Goal: Information Seeking & Learning: Learn about a topic

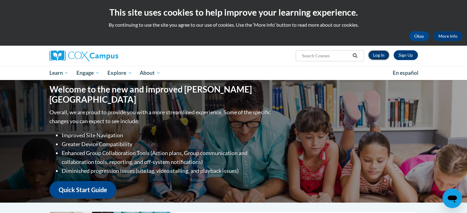
click at [381, 57] on link "Log In" at bounding box center [378, 55] width 21 height 10
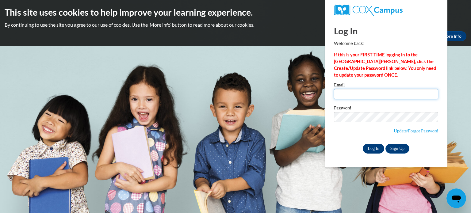
type input "jgriesem@kusd.edu"
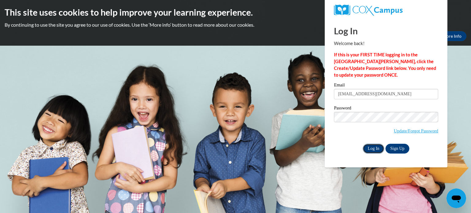
click at [375, 148] on input "Log In" at bounding box center [373, 149] width 21 height 10
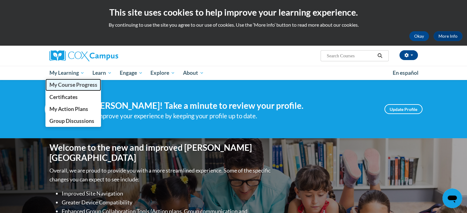
click at [83, 87] on span "My Course Progress" at bounding box center [73, 85] width 48 height 6
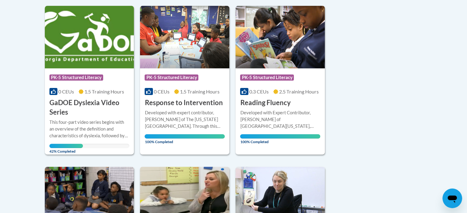
scroll to position [151, 0]
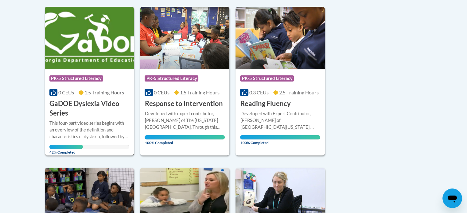
click at [79, 135] on div "This four-part video series begins with an overview of the definition and chara…" at bounding box center [89, 130] width 80 height 20
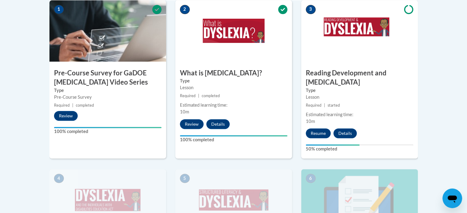
scroll to position [227, 0]
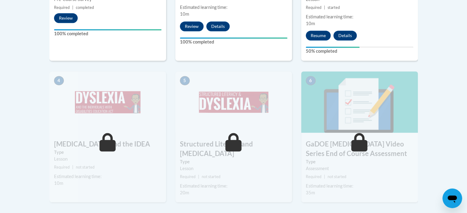
click at [79, 140] on h3 "[MEDICAL_DATA] and the IDEA" at bounding box center [107, 145] width 117 height 10
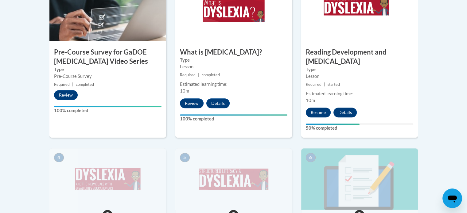
scroll to position [246, 0]
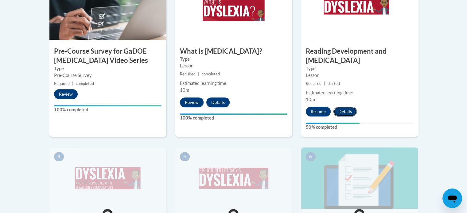
click at [349, 107] on button "Details" at bounding box center [344, 112] width 23 height 10
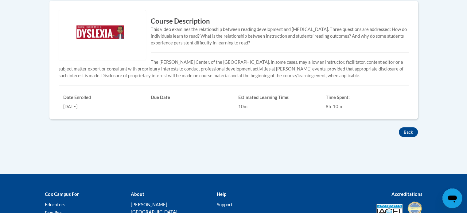
scroll to position [216, 0]
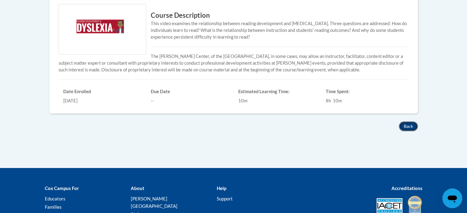
click at [405, 124] on button "Back" at bounding box center [408, 127] width 19 height 10
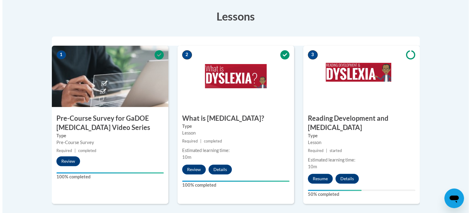
scroll to position [183, 0]
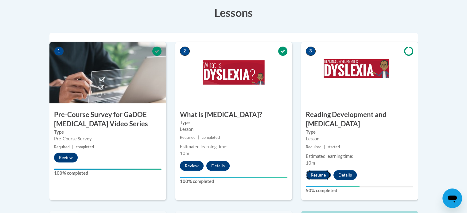
click at [319, 170] on button "Resume" at bounding box center [318, 175] width 25 height 10
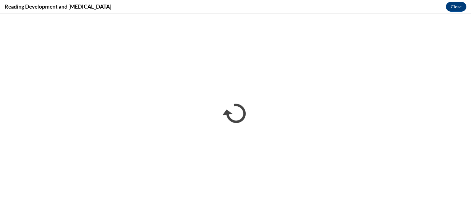
scroll to position [0, 0]
